Goal: Navigation & Orientation: Find specific page/section

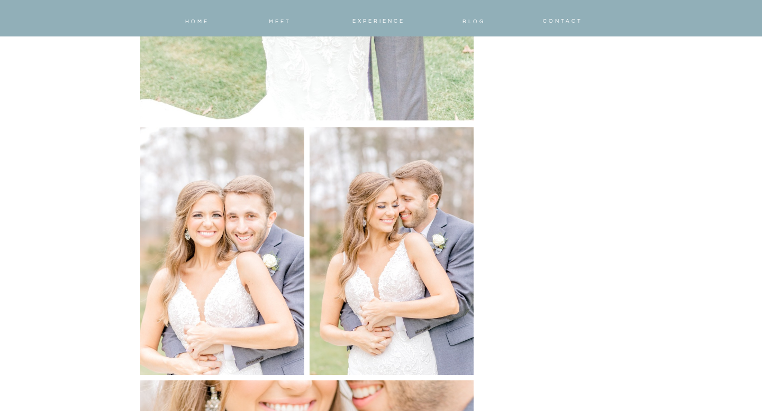
scroll to position [16137, 0]
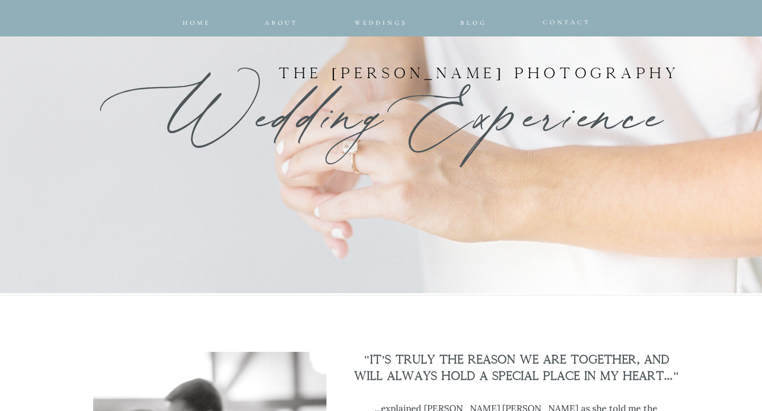
scroll to position [594, 0]
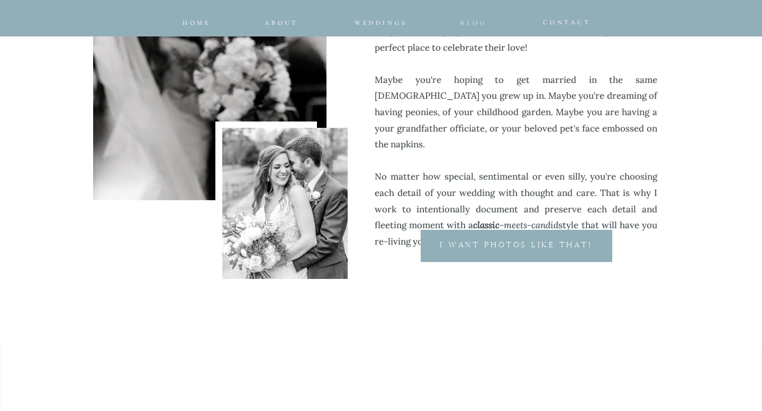
click at [475, 21] on span "Blog" at bounding box center [473, 22] width 26 height 7
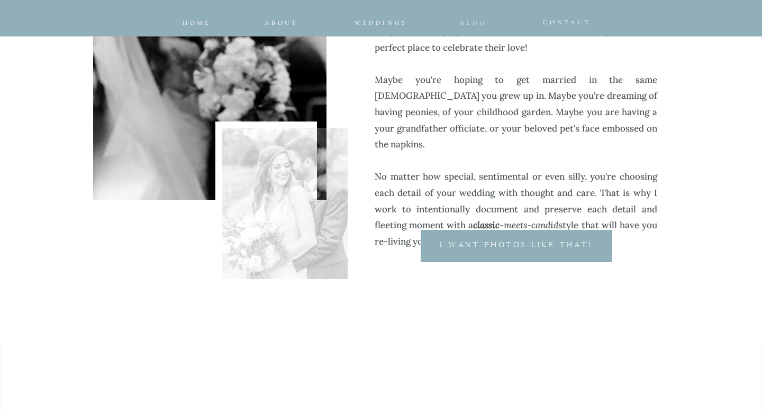
click at [475, 22] on span "Blog" at bounding box center [473, 22] width 26 height 7
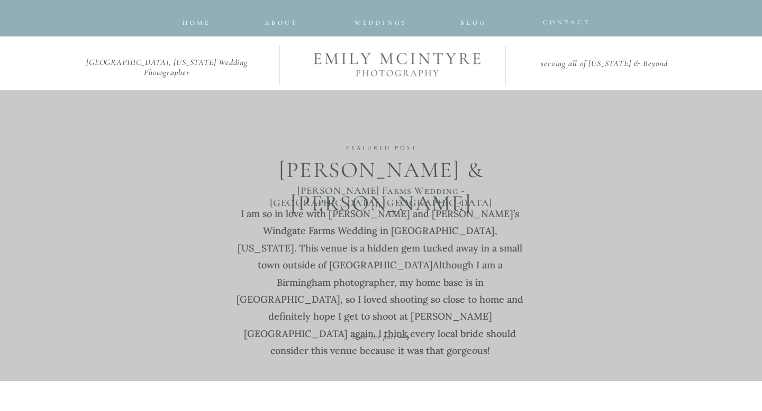
click at [180, 19] on div at bounding box center [381, 18] width 762 height 36
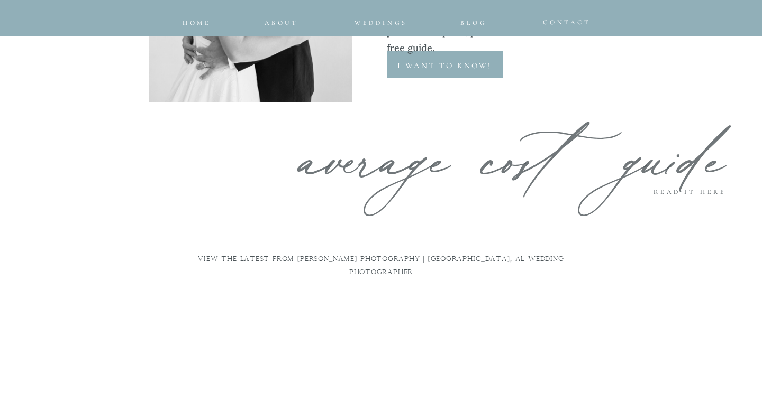
scroll to position [5549, 0]
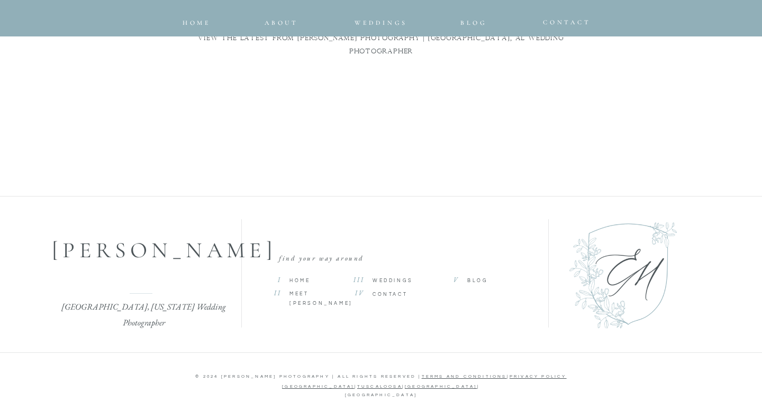
click at [382, 279] on span "Weddings" at bounding box center [392, 281] width 41 height 5
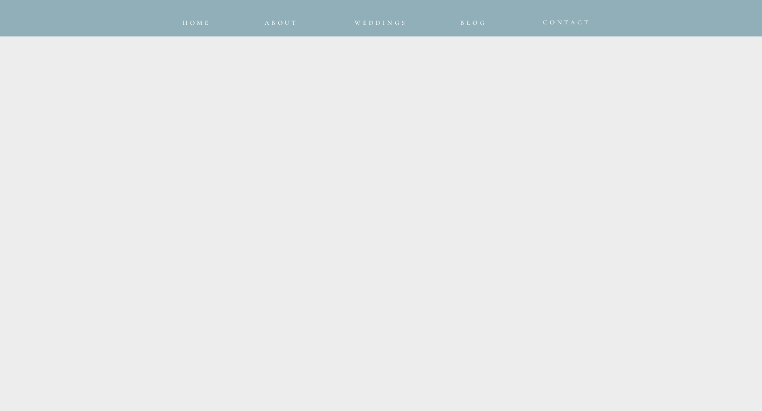
scroll to position [1934, 0]
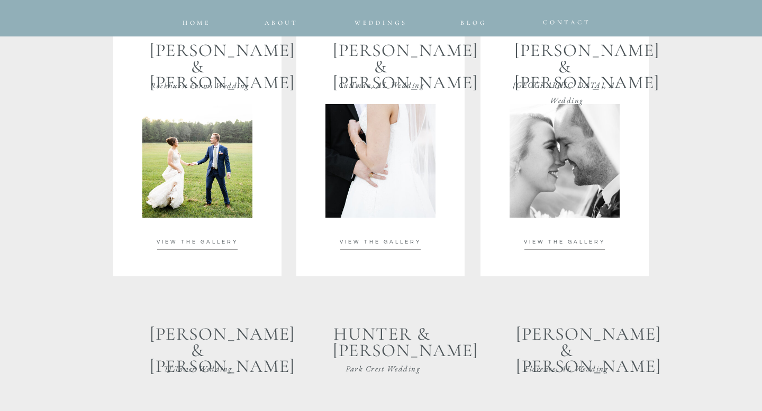
click at [208, 243] on span "VIEW THE GALLERY" at bounding box center [197, 242] width 81 height 5
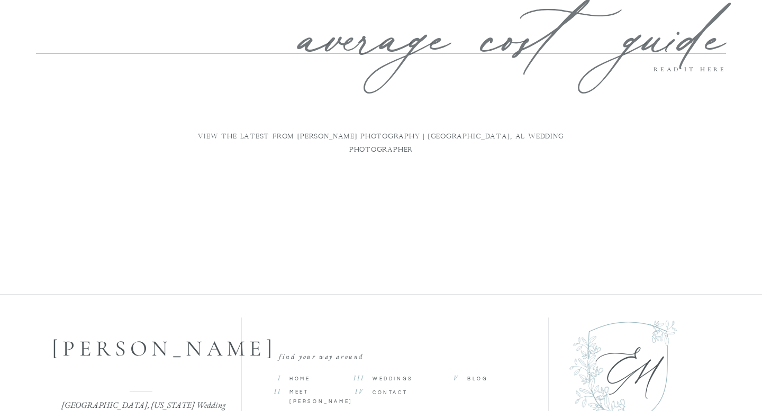
scroll to position [3824, 0]
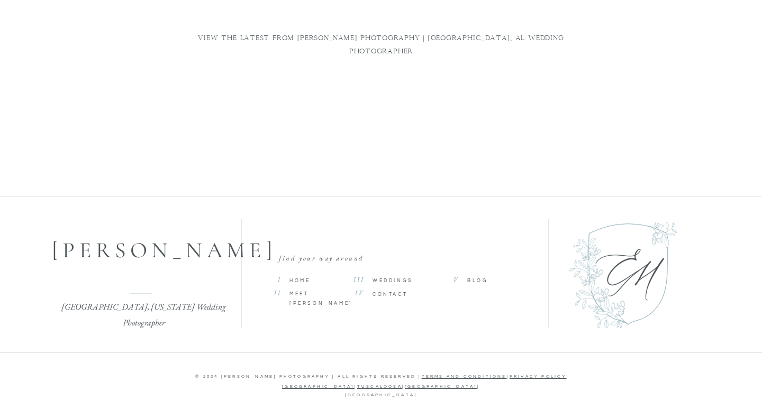
click at [478, 282] on span "Blog" at bounding box center [477, 281] width 21 height 5
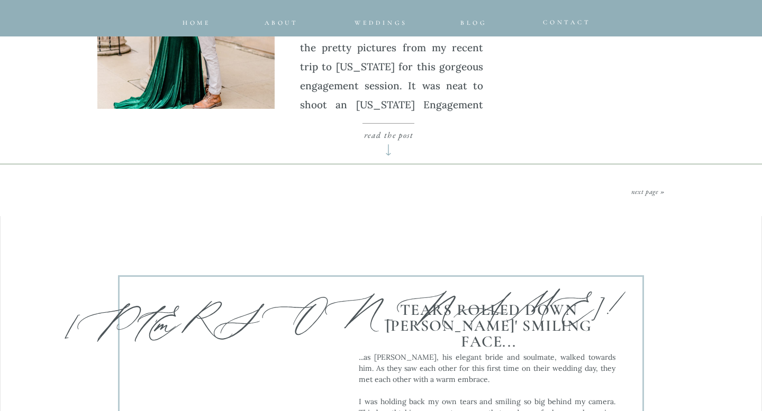
scroll to position [4469, 0]
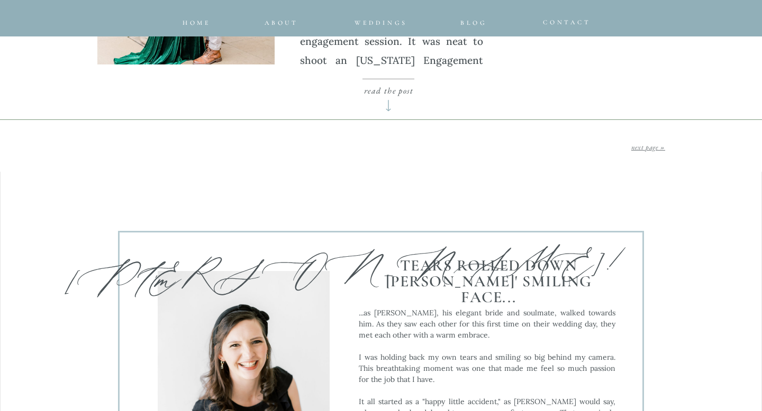
click at [642, 148] on link "next page »" at bounding box center [648, 147] width 34 height 9
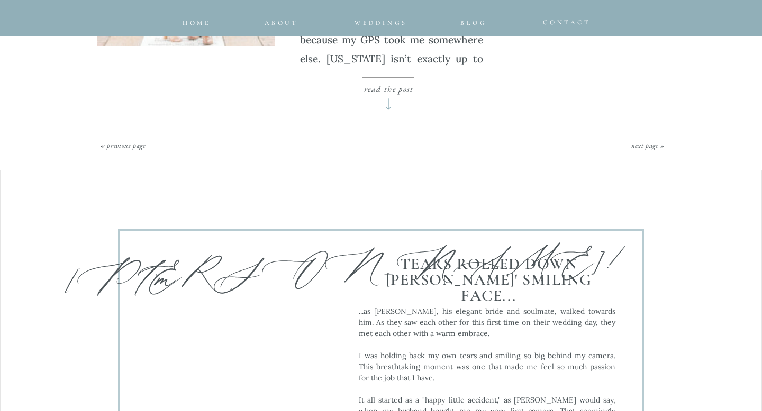
scroll to position [4540, 0]
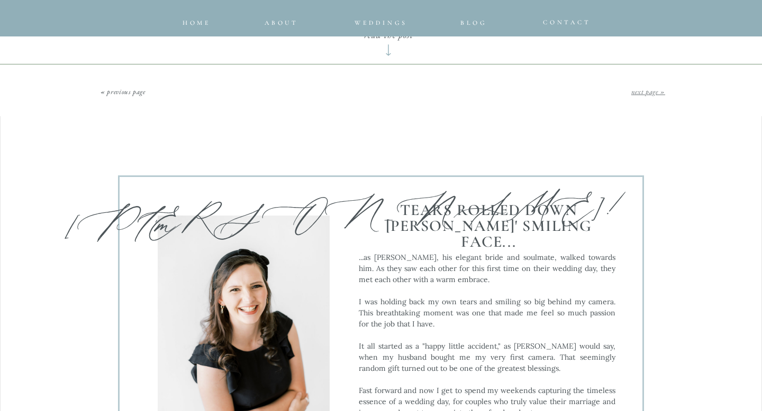
click at [635, 95] on link "next page »" at bounding box center [648, 91] width 34 height 9
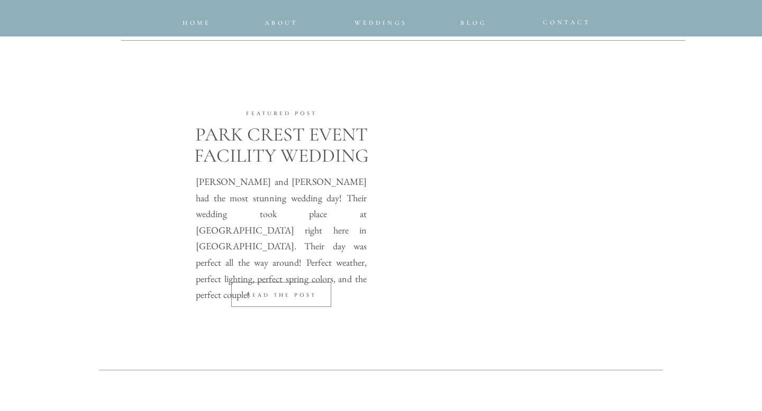
scroll to position [392, 0]
